Goal: Information Seeking & Learning: Learn about a topic

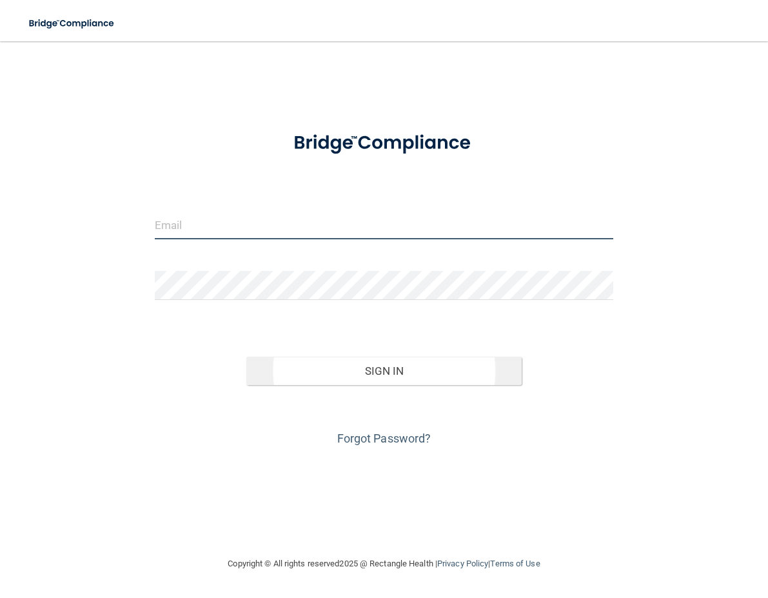
type input "[EMAIL_ADDRESS][PERSON_NAME][DOMAIN_NAME]"
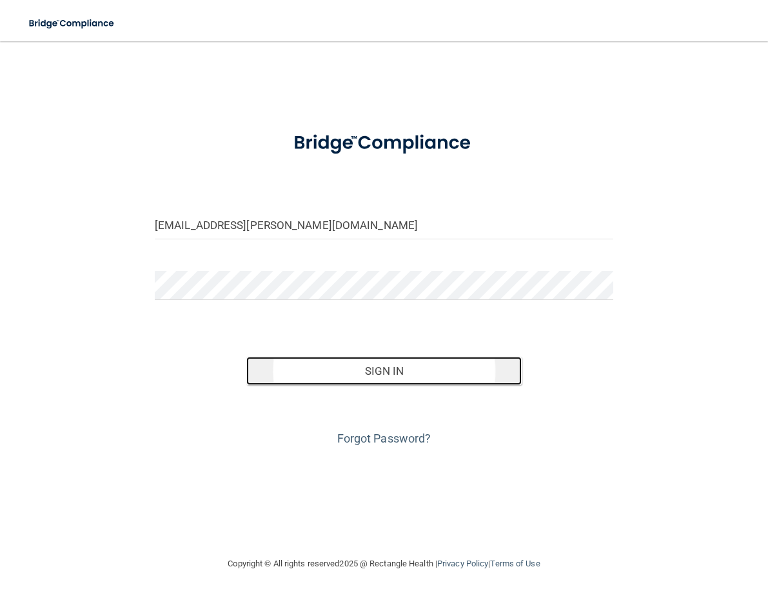
click at [429, 380] on button "Sign In" at bounding box center [383, 371] width 275 height 28
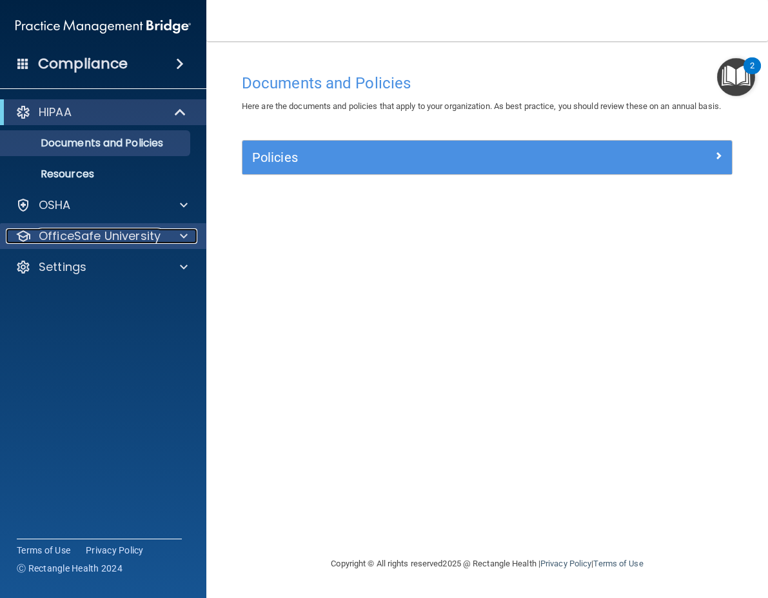
click at [179, 234] on div at bounding box center [182, 235] width 32 height 15
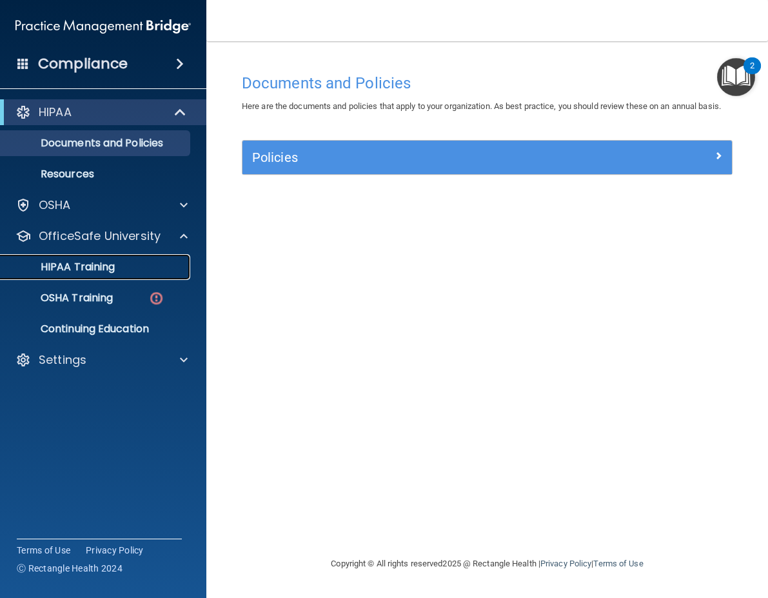
click at [128, 273] on div "HIPAA Training" at bounding box center [96, 266] width 176 height 13
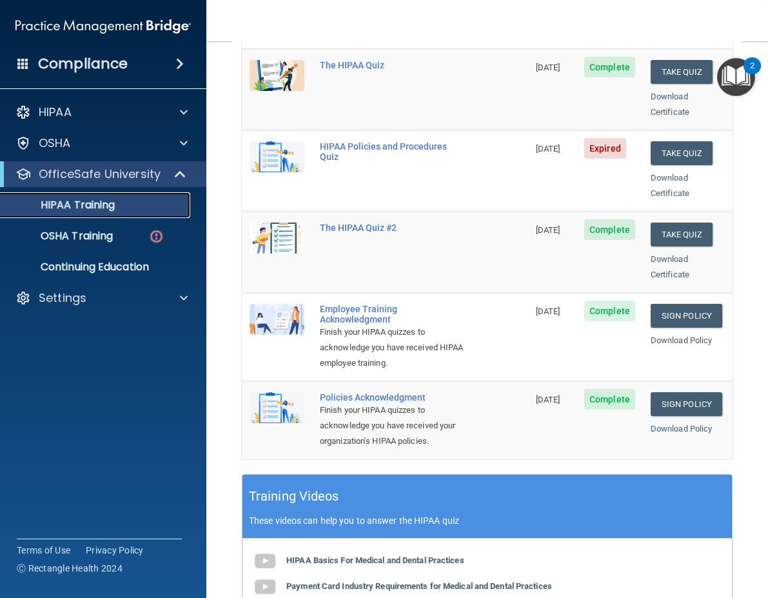
scroll to position [129, 0]
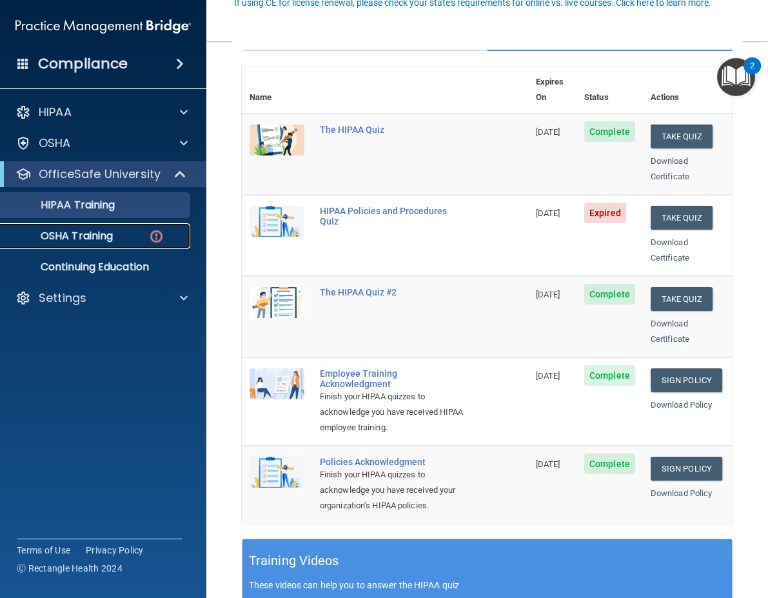
click at [101, 240] on p "OSHA Training" at bounding box center [60, 236] width 104 height 13
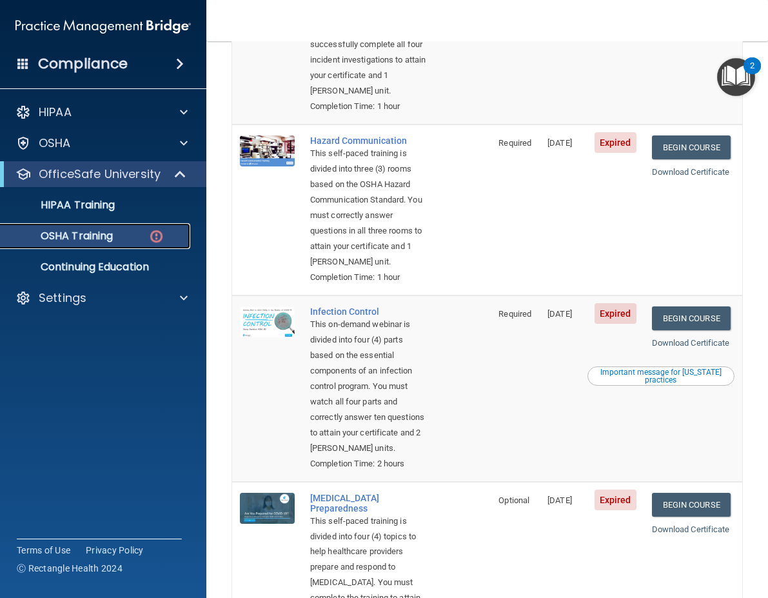
scroll to position [193, 0]
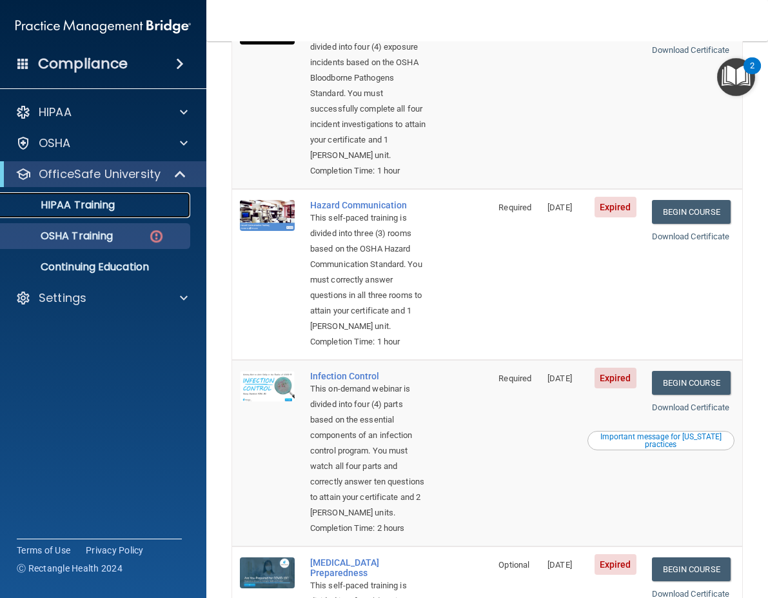
click at [48, 193] on link "HIPAA Training" at bounding box center [88, 205] width 203 height 26
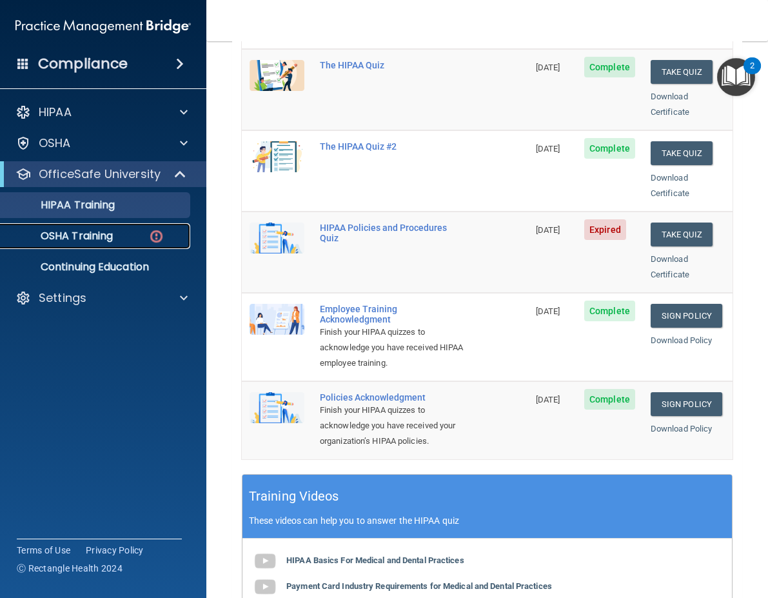
click at [103, 233] on p "OSHA Training" at bounding box center [60, 236] width 104 height 13
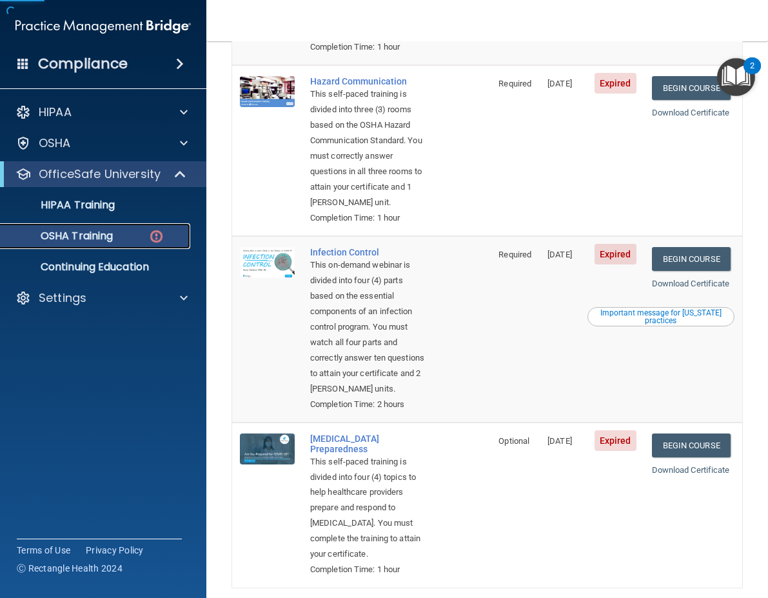
scroll to position [322, 0]
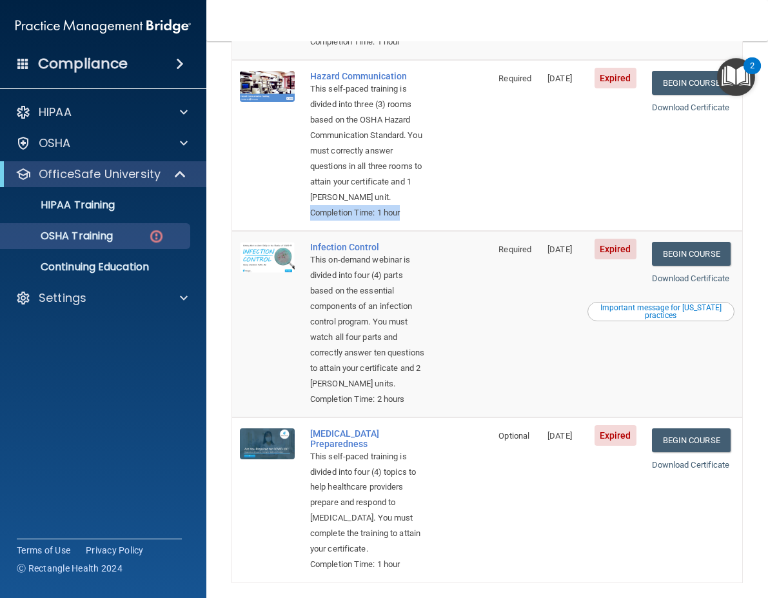
drag, startPoint x: 313, startPoint y: 287, endPoint x: 409, endPoint y: 290, distance: 96.1
click at [409, 231] on td "Hazard Communication This self-paced training is divided into three (3) rooms b…" at bounding box center [396, 145] width 188 height 171
drag, startPoint x: 306, startPoint y: 500, endPoint x: 355, endPoint y: 534, distance: 58.8
click at [355, 417] on td "Infection Control This on-demand webinar is divided into four (4) parts based o…" at bounding box center [396, 324] width 188 height 186
click at [466, 411] on td "Infection Control This on-demand webinar is divided into four (4) parts based o…" at bounding box center [396, 324] width 188 height 186
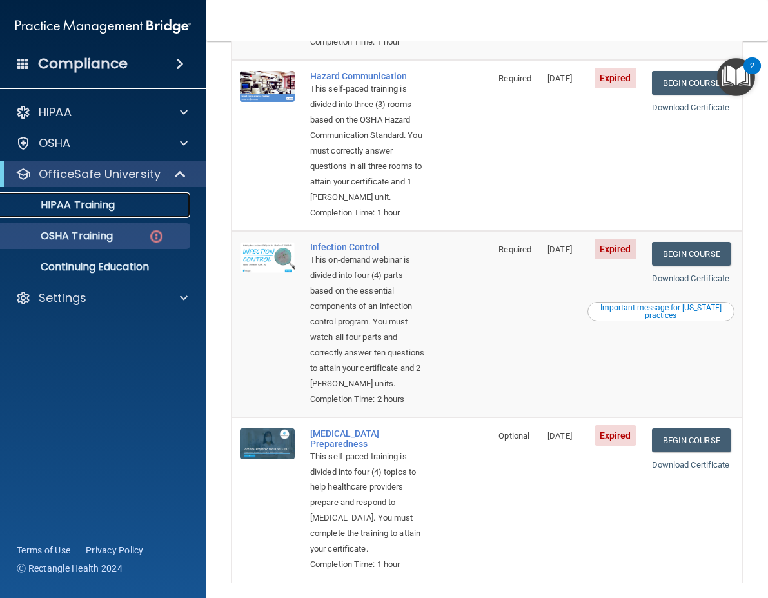
click at [118, 209] on div "HIPAA Training" at bounding box center [96, 205] width 176 height 13
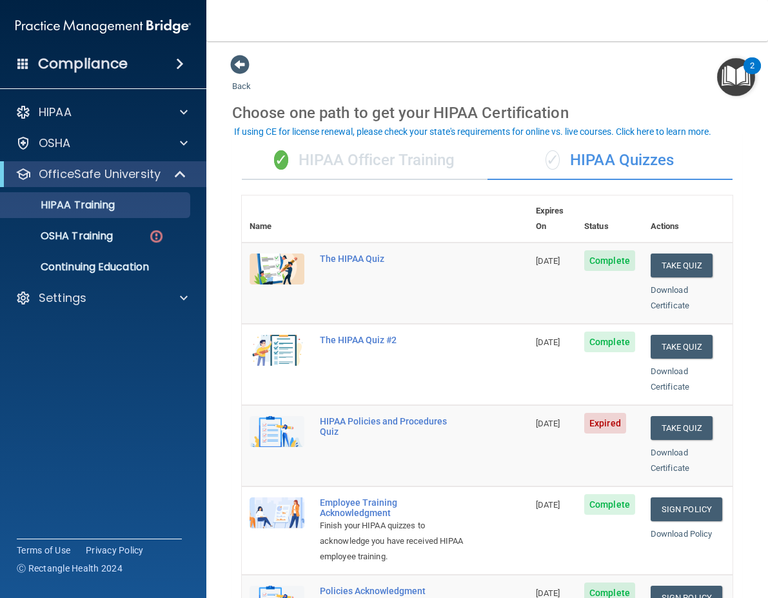
click at [396, 167] on div "✓ HIPAA Officer Training" at bounding box center [365, 160] width 246 height 39
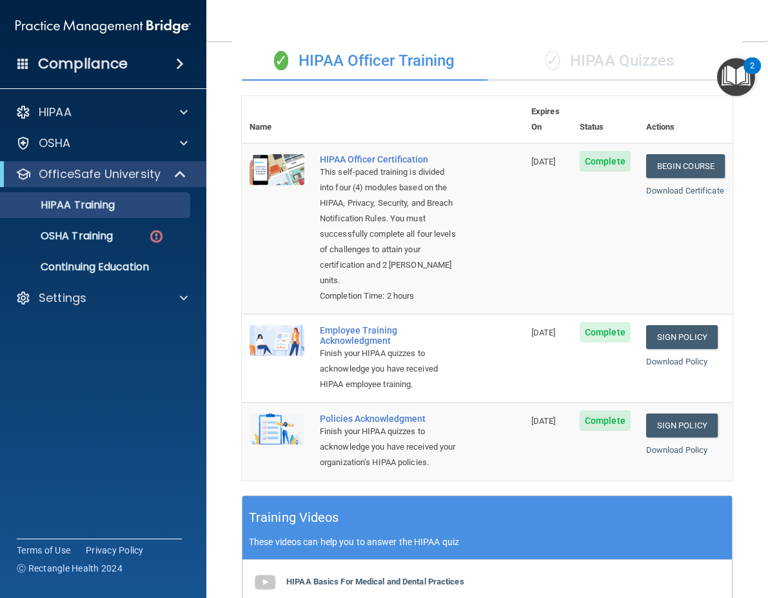
scroll to position [64, 0]
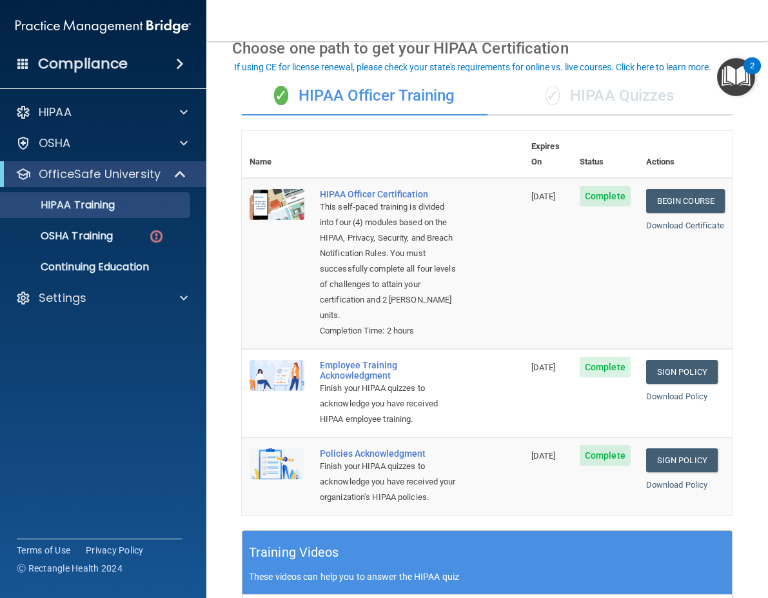
click at [614, 99] on div "✓ HIPAA Quizzes" at bounding box center [610, 96] width 246 height 39
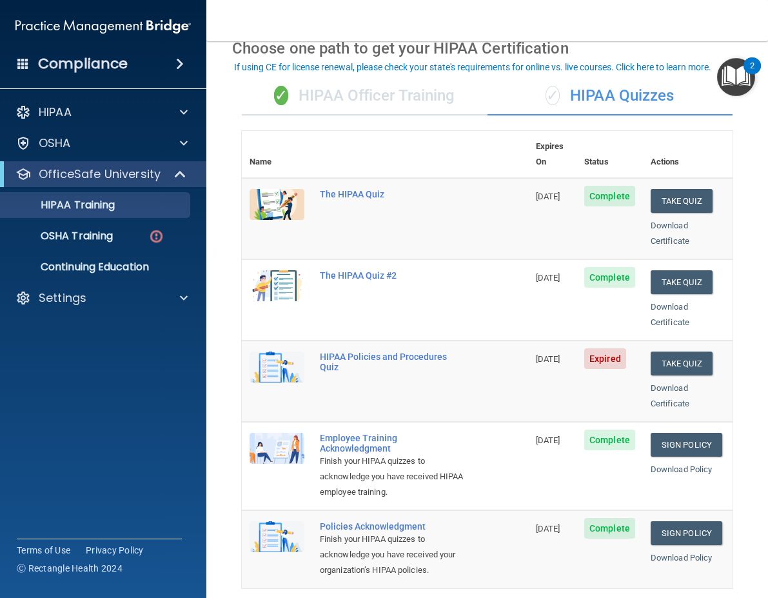
click at [439, 94] on div "✓ HIPAA Officer Training" at bounding box center [365, 96] width 246 height 39
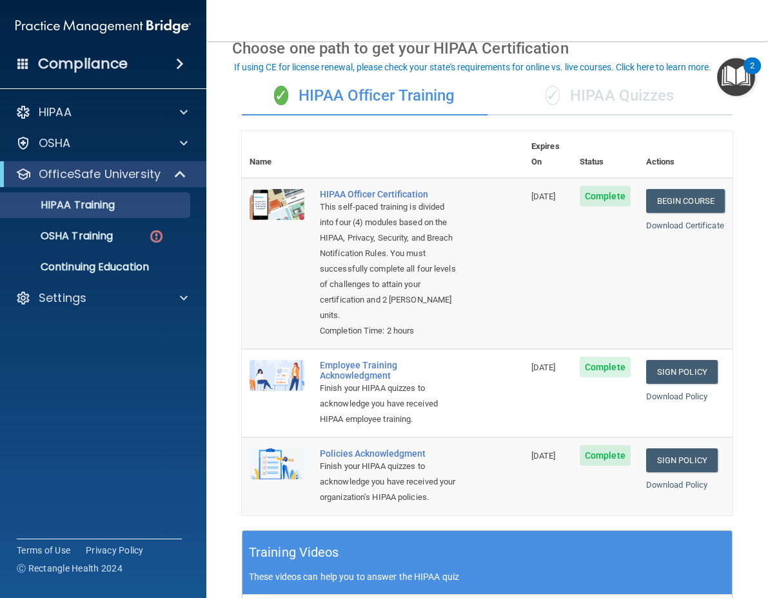
click at [594, 81] on div "✓ HIPAA Quizzes" at bounding box center [610, 96] width 246 height 39
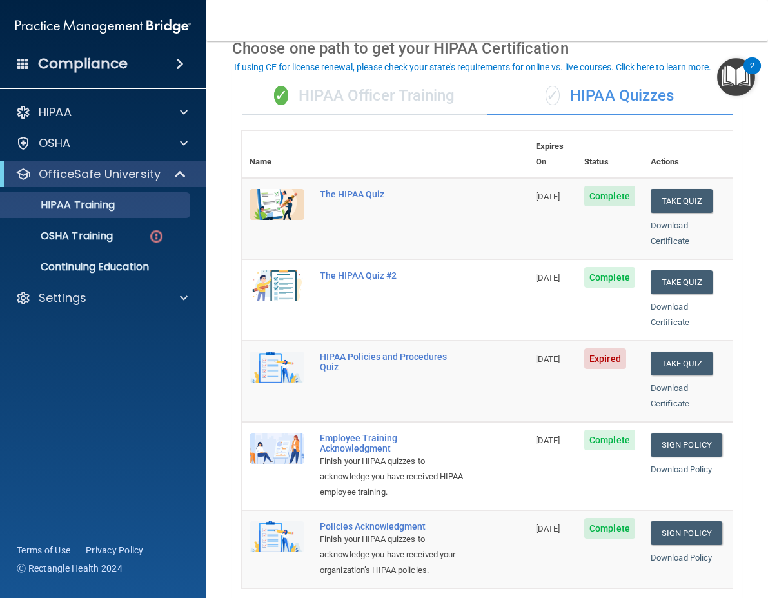
click at [446, 99] on div "✓ HIPAA Officer Training" at bounding box center [365, 96] width 246 height 39
